Goal: Task Accomplishment & Management: Use online tool/utility

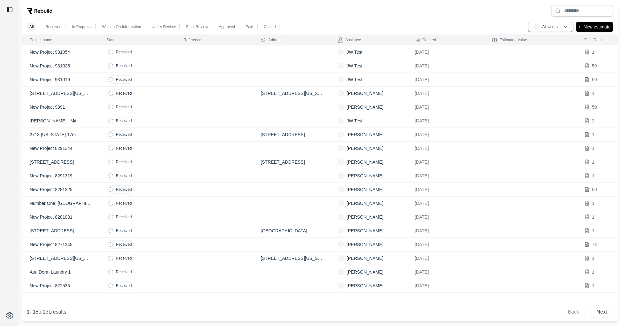
click at [159, 164] on td "Received" at bounding box center [137, 162] width 77 height 14
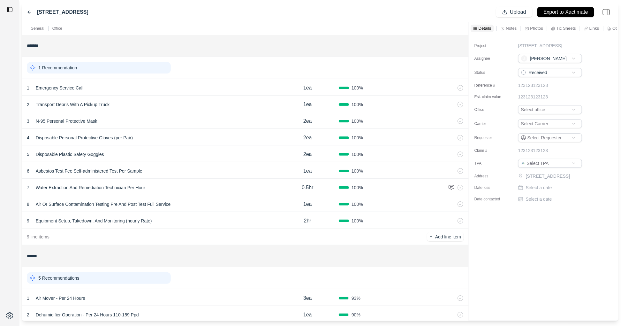
click at [31, 10] on icon at bounding box center [29, 12] width 5 height 5
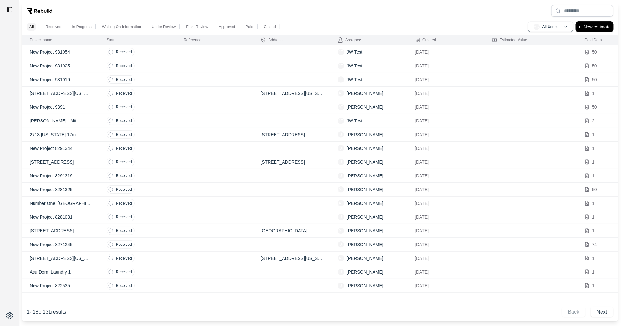
click at [594, 27] on p "New estimate" at bounding box center [597, 27] width 27 height 8
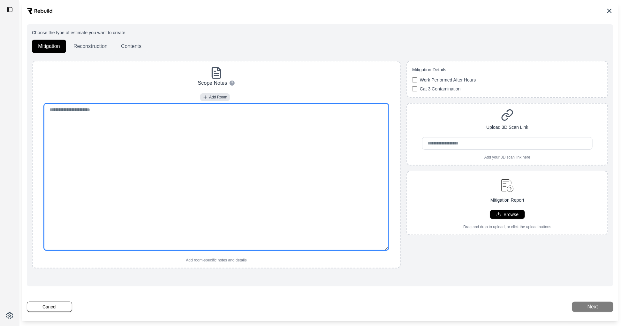
click at [244, 144] on textarea at bounding box center [216, 176] width 344 height 147
paste textarea "**********"
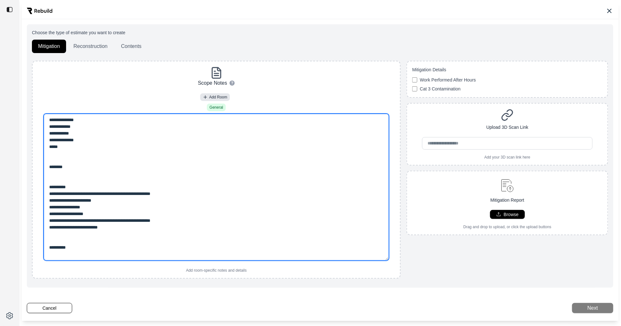
type textarea "**********"
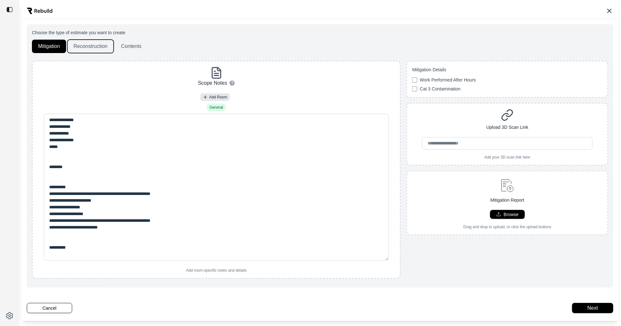
click at [80, 46] on button "Reconstruction" at bounding box center [90, 46] width 46 height 13
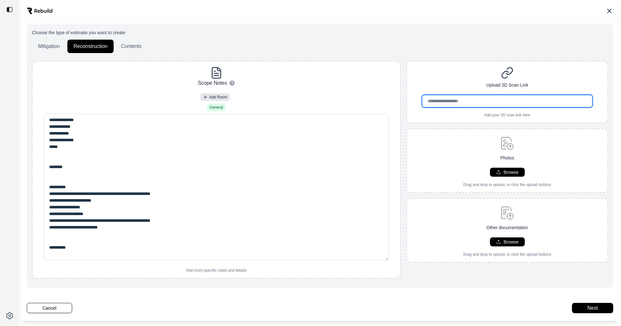
click at [493, 101] on input "url" at bounding box center [507, 101] width 170 height 12
paste input "**********"
type input "**********"
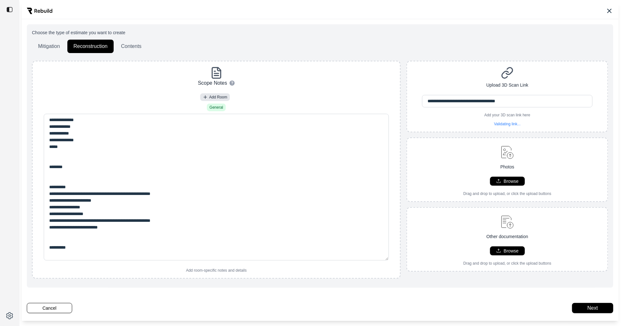
click at [460, 150] on div "Photos Browse Drag and drop to upload, or click the upload buttons" at bounding box center [507, 169] width 201 height 53
click at [594, 310] on button "Next" at bounding box center [592, 308] width 41 height 10
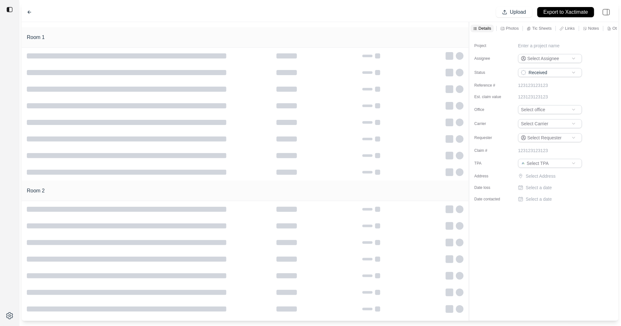
type input "**********"
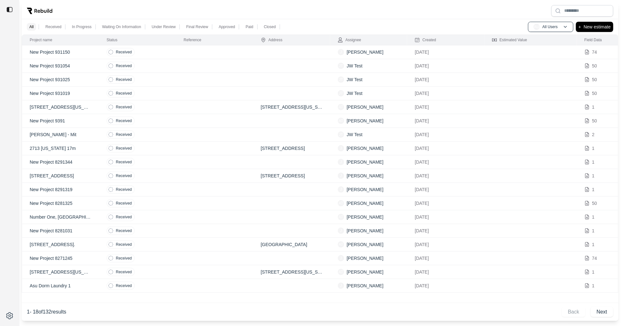
click at [174, 195] on td "Received" at bounding box center [137, 190] width 77 height 14
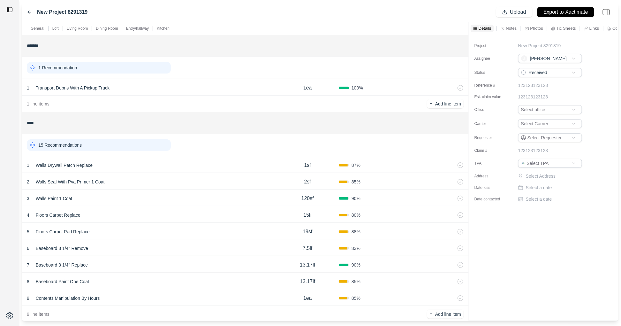
click at [107, 144] on div "15 Recommendations" at bounding box center [99, 144] width 144 height 11
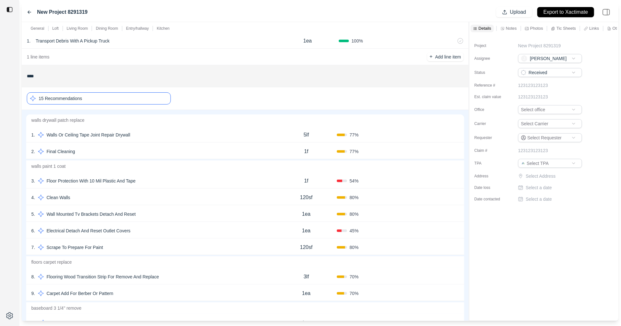
scroll to position [49, 0]
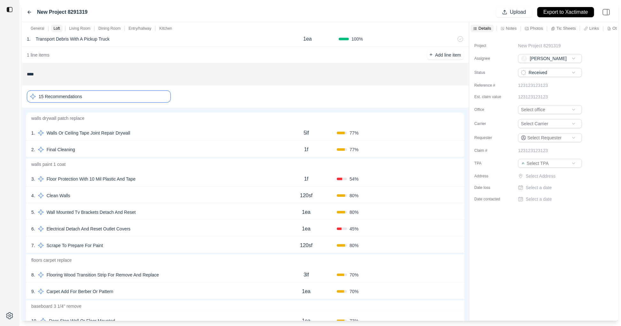
click at [170, 144] on div "2 . Final Cleaning 1f 77 % Confirm" at bounding box center [245, 148] width 438 height 17
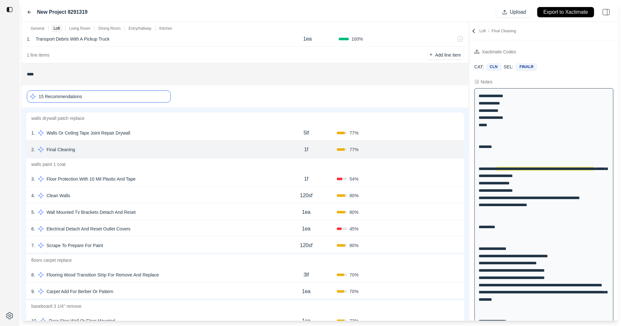
click at [190, 129] on div "1 . Walls Or Ceiling Tape Joint Repair Drywall" at bounding box center [153, 132] width 245 height 9
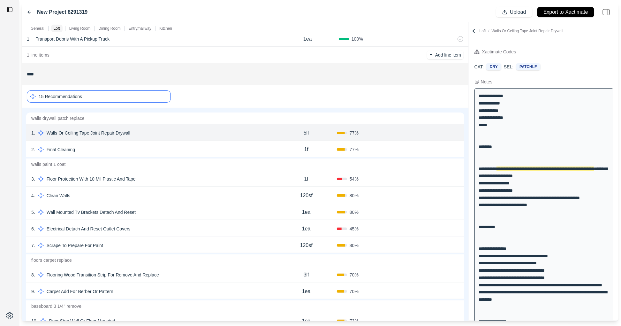
click at [474, 32] on icon at bounding box center [474, 31] width 2 height 4
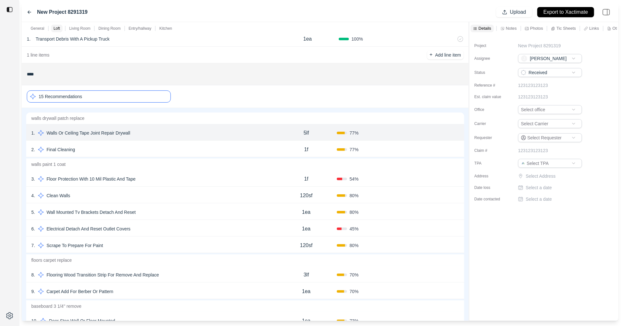
click at [512, 29] on p "Notes" at bounding box center [511, 28] width 11 height 5
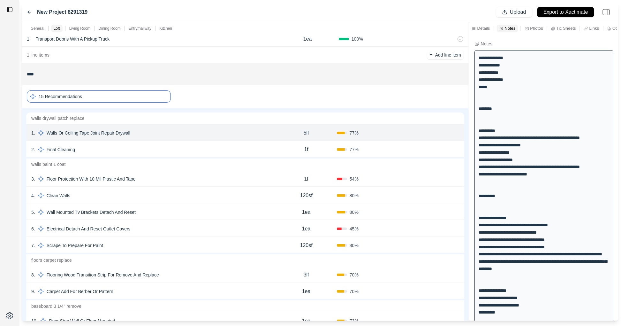
click at [593, 27] on p "Links" at bounding box center [594, 28] width 10 height 5
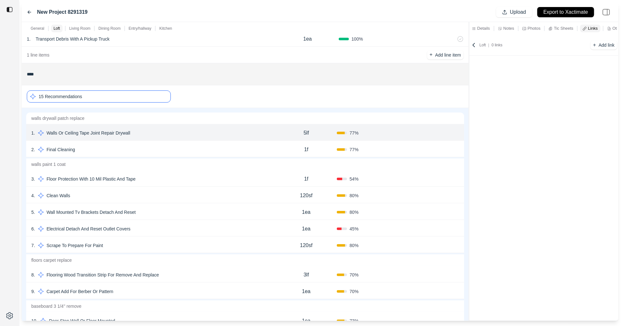
click at [506, 30] on p "Notes" at bounding box center [508, 28] width 11 height 5
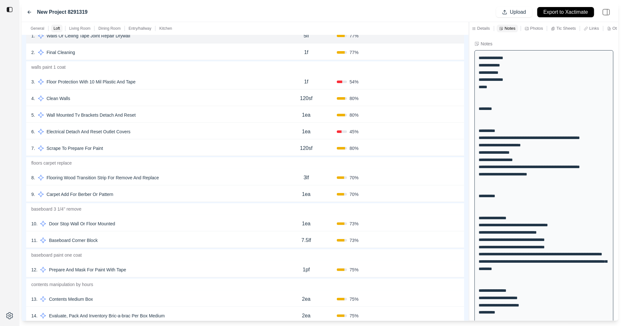
scroll to position [149, 0]
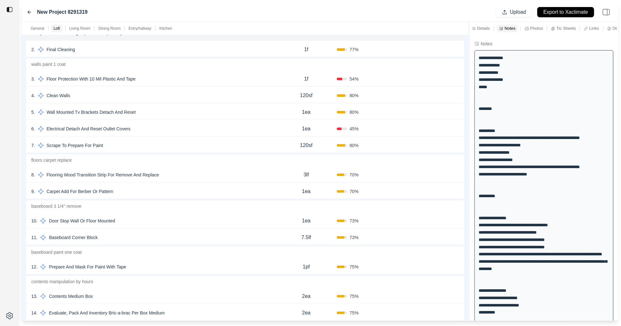
click at [177, 223] on div "10 . Door Stop Wall Or Floor Mounted" at bounding box center [153, 220] width 245 height 9
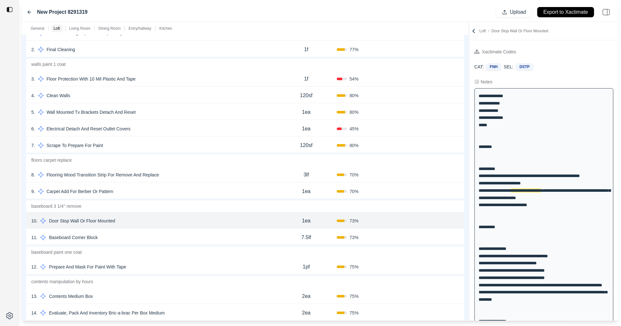
scroll to position [17, 0]
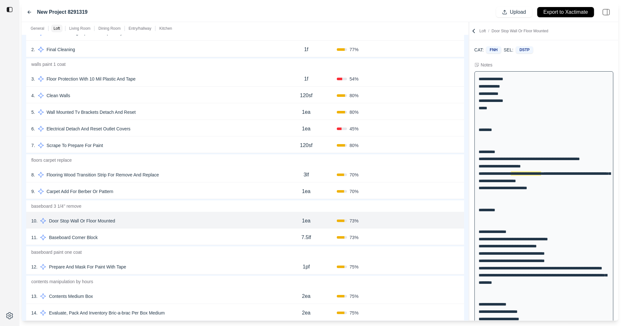
click at [166, 236] on div "11 . Baseboard Corner Block" at bounding box center [153, 237] width 245 height 9
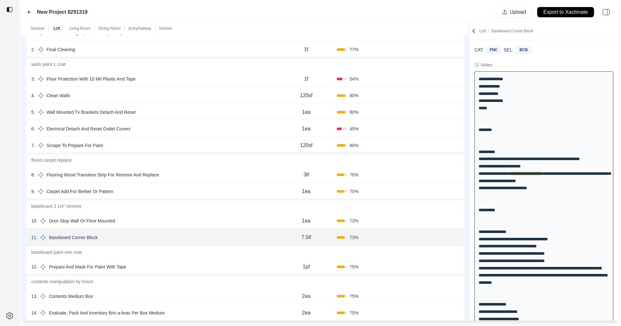
click at [191, 174] on div "8 . Flooring Wood Transition Strip For Remove And Replace" at bounding box center [153, 174] width 245 height 9
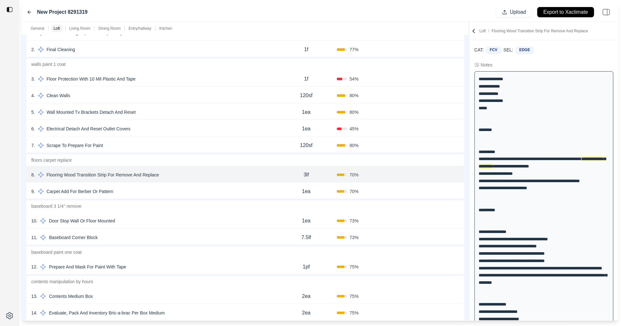
scroll to position [2, 0]
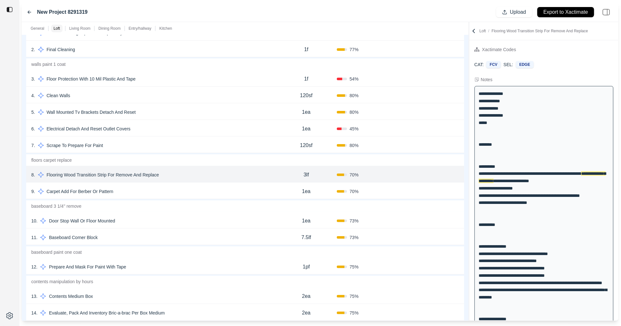
click at [186, 189] on div "9 . Carpet Add For Berber Or Pattern" at bounding box center [153, 191] width 245 height 9
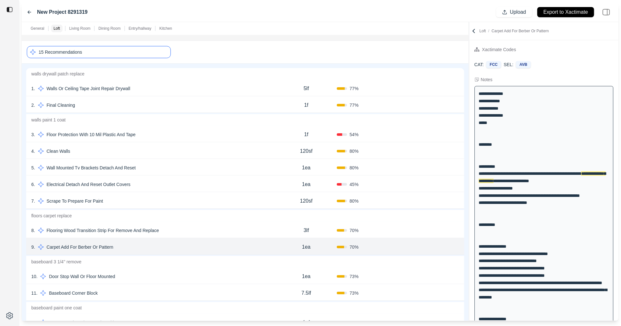
scroll to position [89, 0]
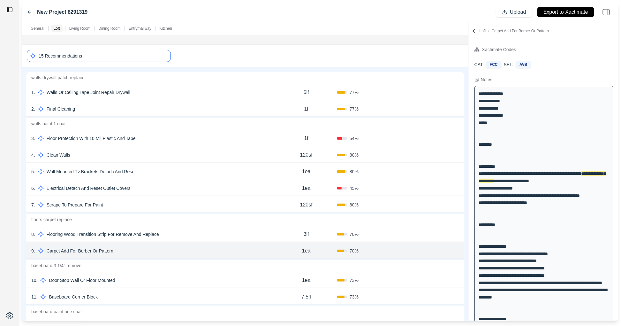
click at [186, 191] on div "6 . Electrical Detach And Reset Outlet Covers" at bounding box center [153, 188] width 245 height 9
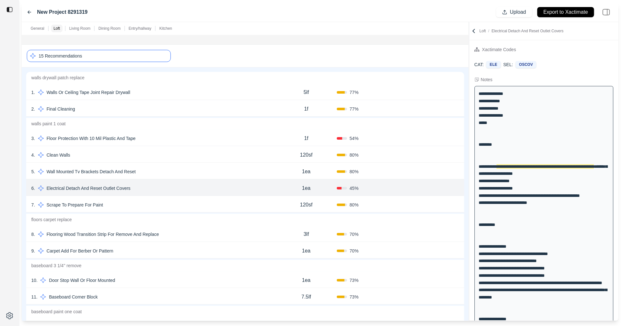
scroll to position [0, 0]
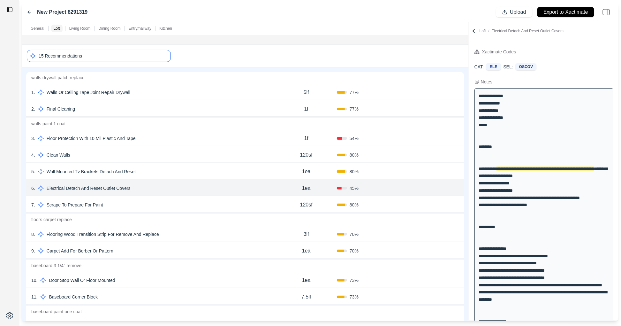
click at [184, 202] on div "7 . Scrape To Prepare For Paint" at bounding box center [153, 204] width 245 height 9
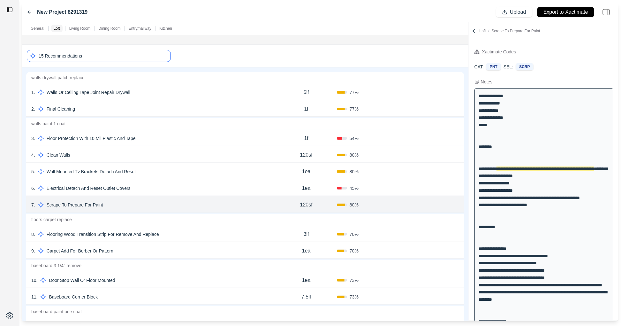
click at [191, 175] on div "5 . Wall Mounted Tv Brackets Detach And Reset" at bounding box center [153, 171] width 245 height 9
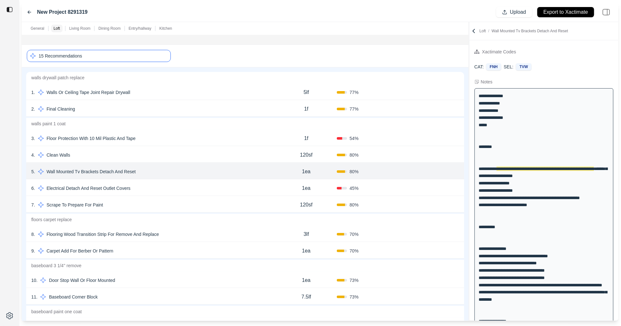
click at [200, 150] on div "4 . Clean Walls" at bounding box center [153, 154] width 245 height 9
